Goal: Task Accomplishment & Management: Use online tool/utility

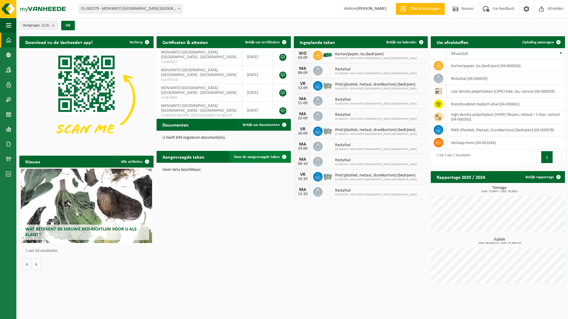
click at [261, 156] on span "Toon de aangevraagde taken" at bounding box center [257, 157] width 46 height 4
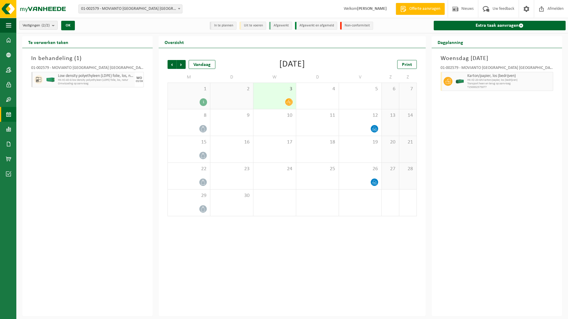
click at [107, 82] on span "Omwisseling op aanvraag" at bounding box center [95, 84] width 75 height 4
click at [110, 77] on span "Low density polyethyleen (LDPE) folie, los, naturel" at bounding box center [95, 76] width 75 height 5
click at [142, 77] on div "WO" at bounding box center [139, 78] width 6 height 4
click at [115, 78] on span "Low density polyethyleen (LDPE) folie, los, naturel" at bounding box center [95, 76] width 75 height 5
click at [475, 74] on span "Karton/papier, los (bedrijven)" at bounding box center [509, 76] width 84 height 5
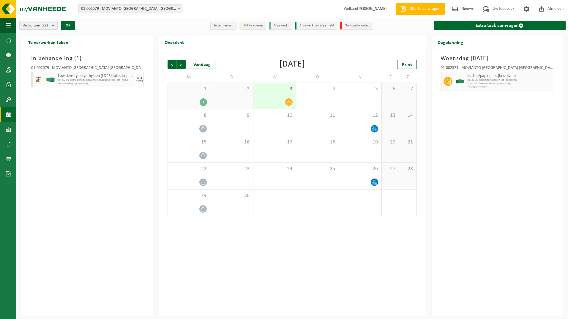
click at [483, 85] on span "Transport heen en terug op aanvraag" at bounding box center [509, 84] width 84 height 4
click at [43, 4] on img at bounding box center [35, 9] width 71 height 18
